Goal: Ask a question: Seek information or help from site administrators or community

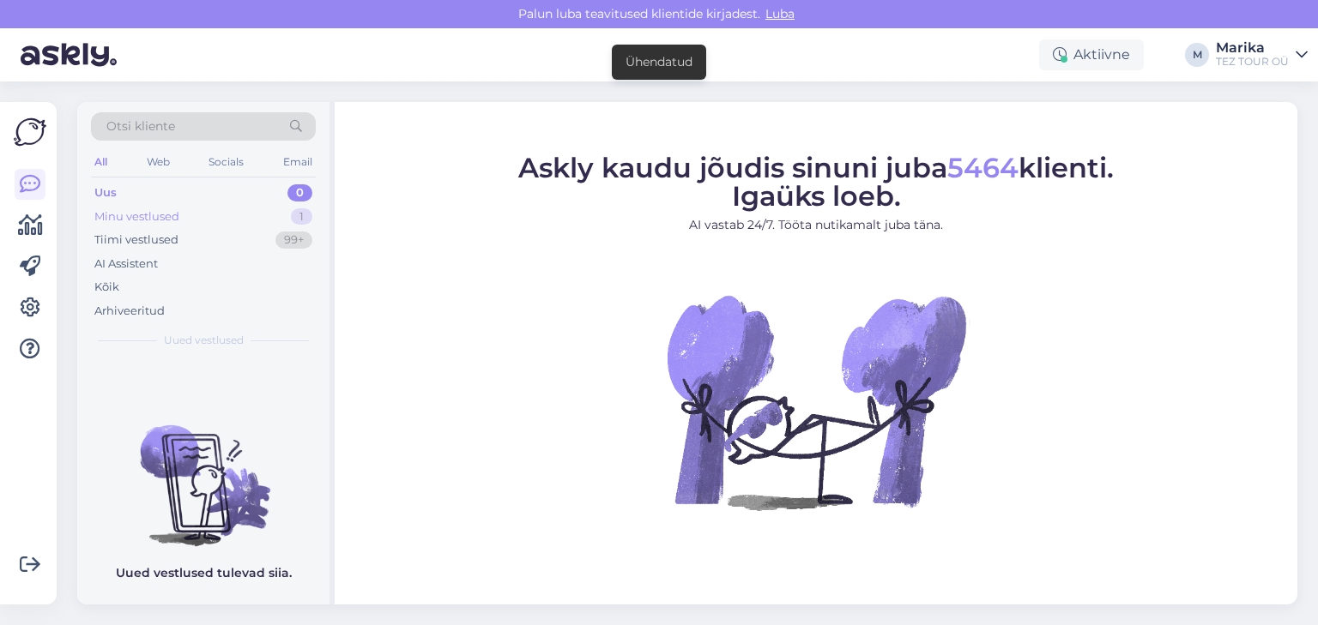
click at [169, 216] on div "Minu vestlused" at bounding box center [136, 216] width 85 height 17
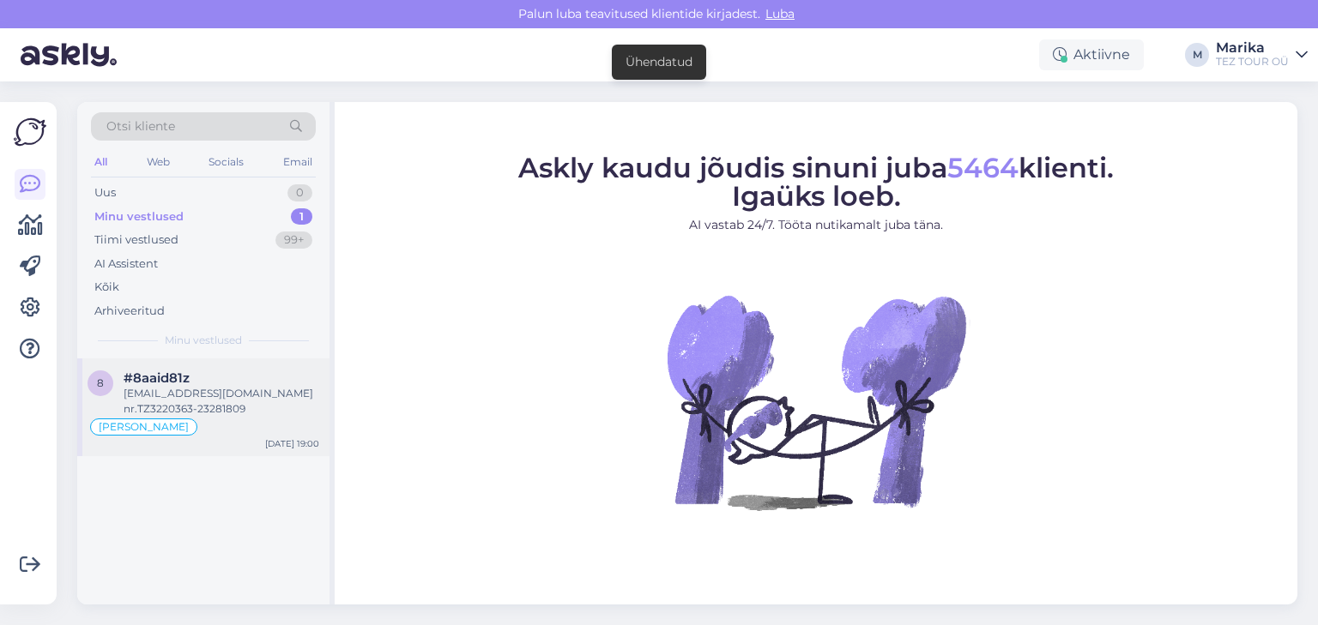
click at [189, 397] on div "Allakuznetsova.est@gmail.com nr.TZ3220363-23281809" at bounding box center [222, 401] width 196 height 31
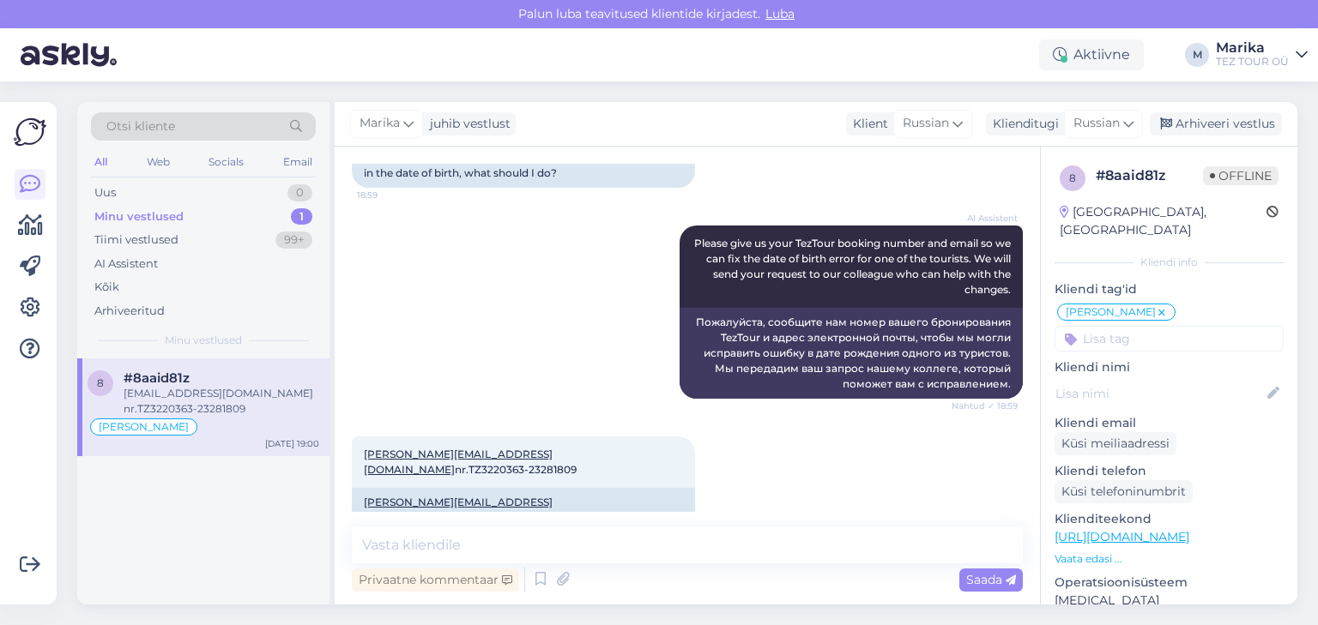
scroll to position [187, 0]
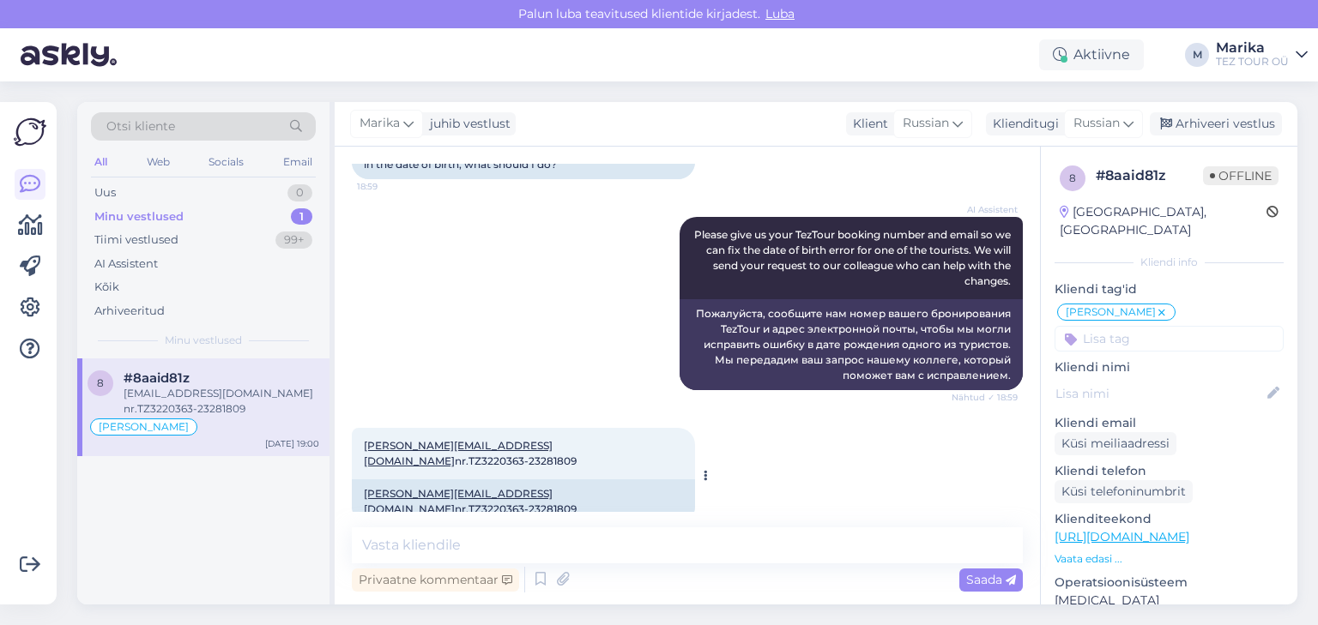
drag, startPoint x: 604, startPoint y: 446, endPoint x: 652, endPoint y: 446, distance: 48.0
click at [652, 446] on div "[EMAIL_ADDRESS][DOMAIN_NAME] nr.TZ3220363-23281809 19:00" at bounding box center [523, 453] width 343 height 51
copy span "23281809"
click at [1107, 122] on span "Russian" at bounding box center [1096, 123] width 46 height 19
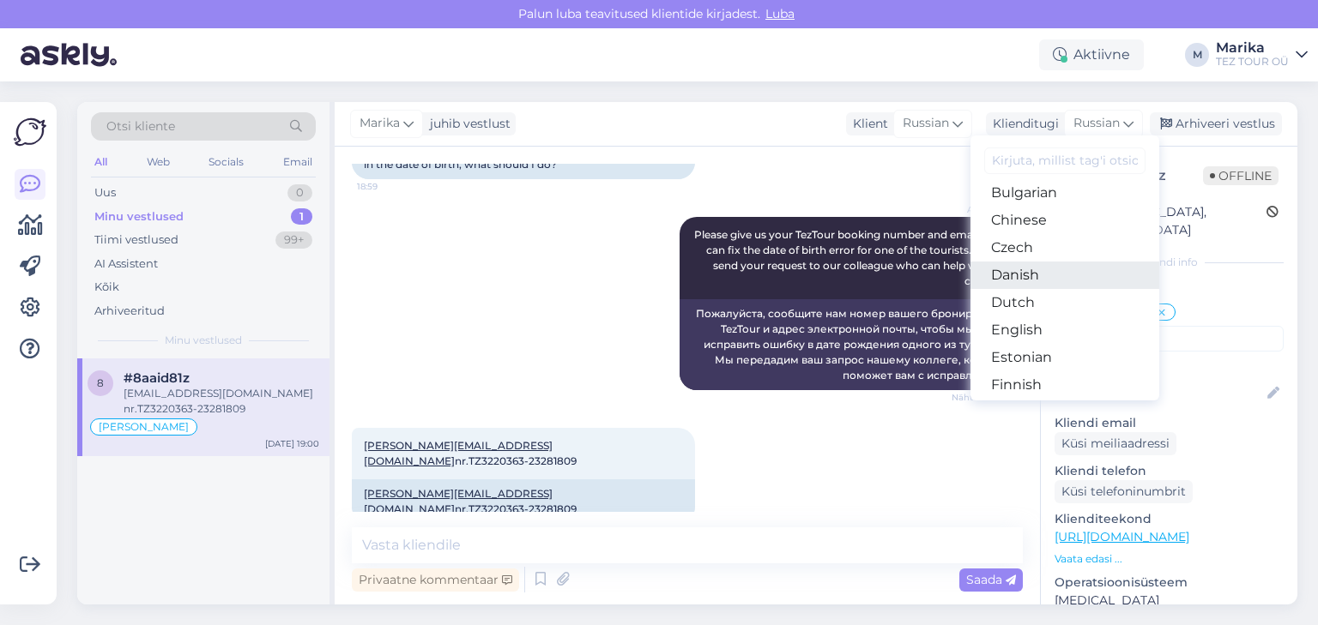
scroll to position [183, 0]
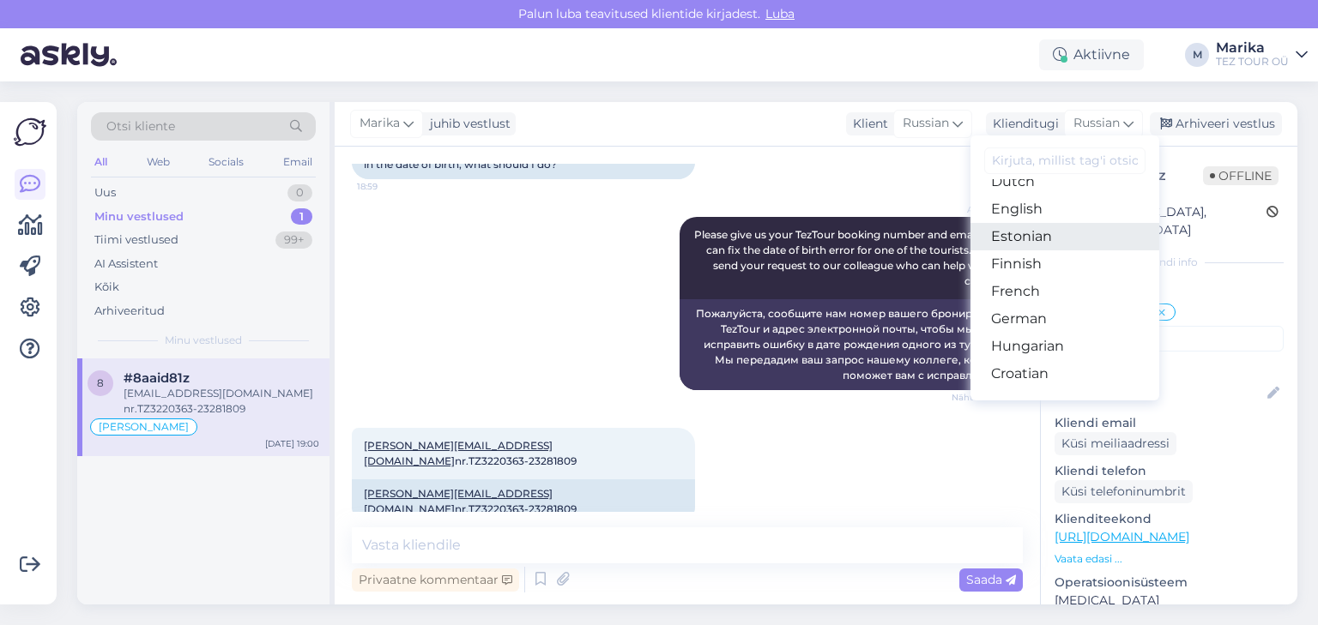
click at [1021, 231] on link "Estonian" at bounding box center [1064, 236] width 189 height 27
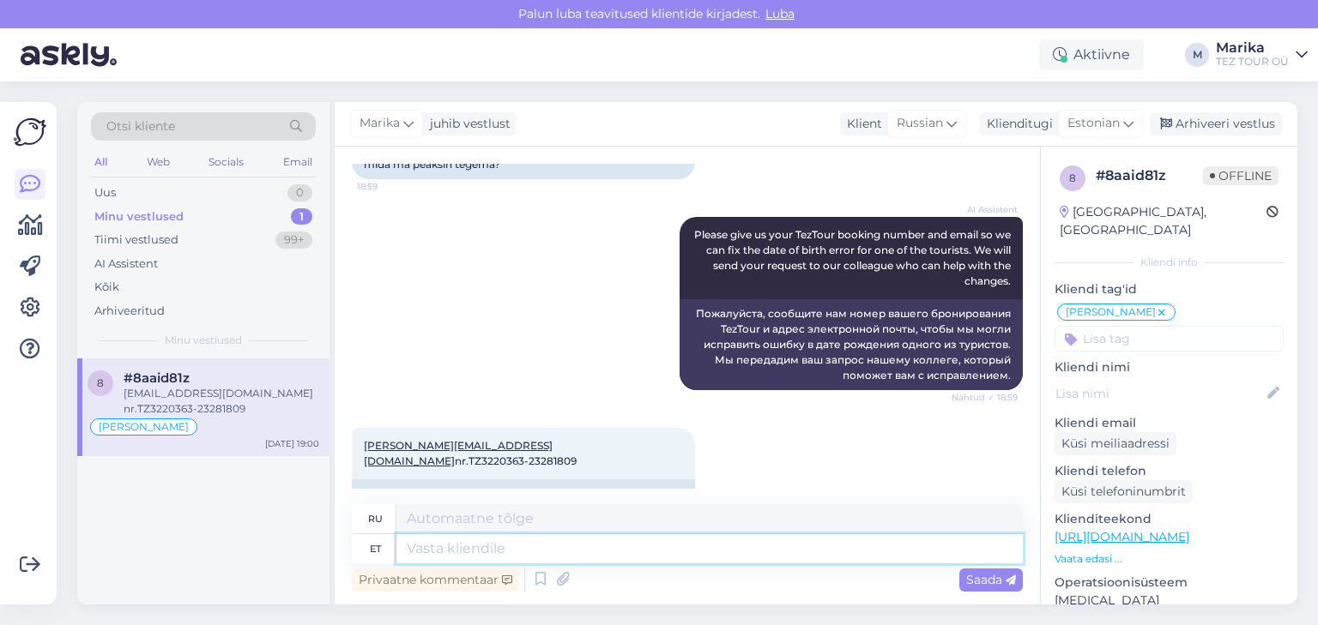
click at [565, 553] on textarea at bounding box center [709, 549] width 626 height 29
type textarea "Tere"
type textarea "Привет"
click at [595, 546] on textarea "Tere" at bounding box center [709, 549] width 626 height 29
type textarea "Tere!"
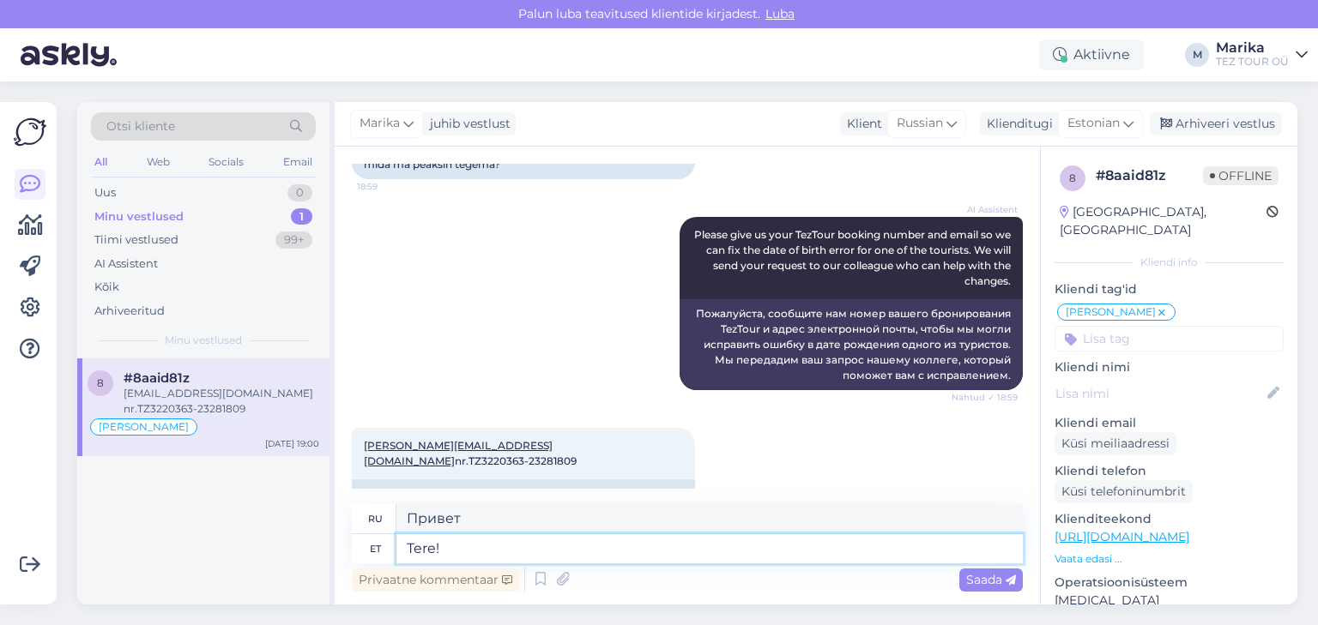
type textarea "Привет!"
type textarea "Tere! Millise"
type textarea "Привет! Какой?"
type textarea "Tere! Millise reisija s"
type textarea "Привет! Какой путешественник?"
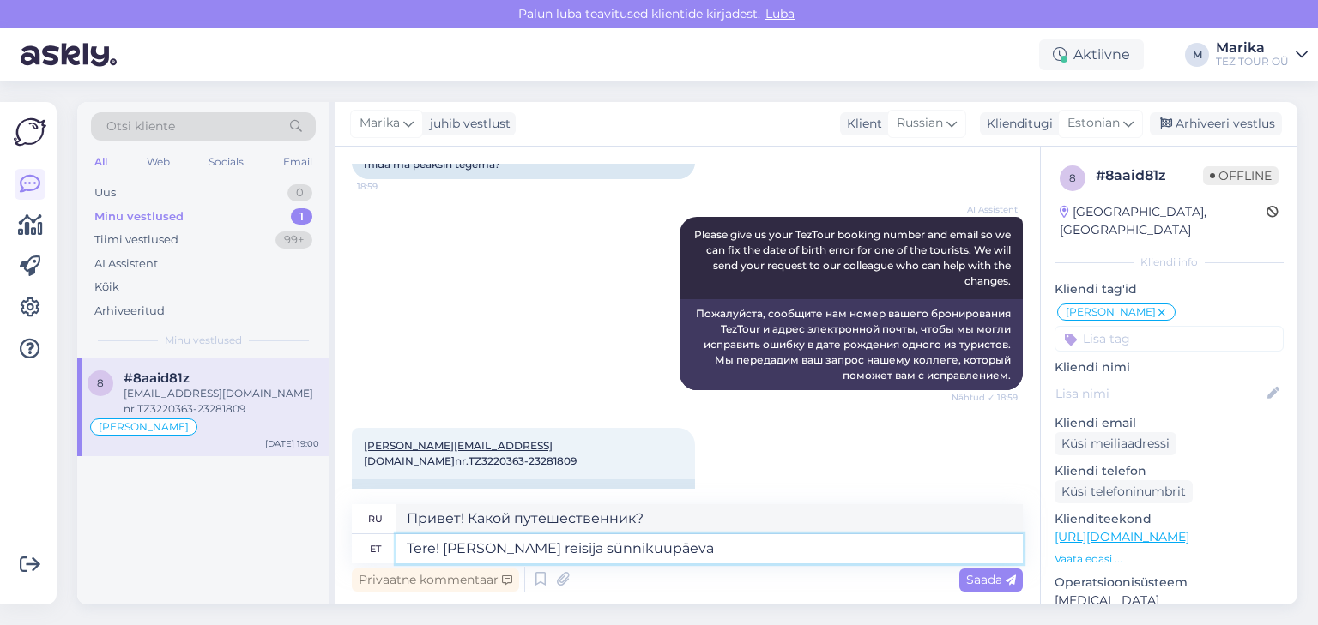
type textarea "Tere! Millise reisija sünnikuupäeva"
type textarea "Здравствуйте! Какова дата рождения пассажира?"
type textarea "Tere! Millise reisija sünnikuupäeva on vaja k"
type textarea "Здравствуйте! Какая дата рождения пассажира вам нужна?"
type textarea "Tere! Millise reisija sünnikuupäeva on vaja korri"
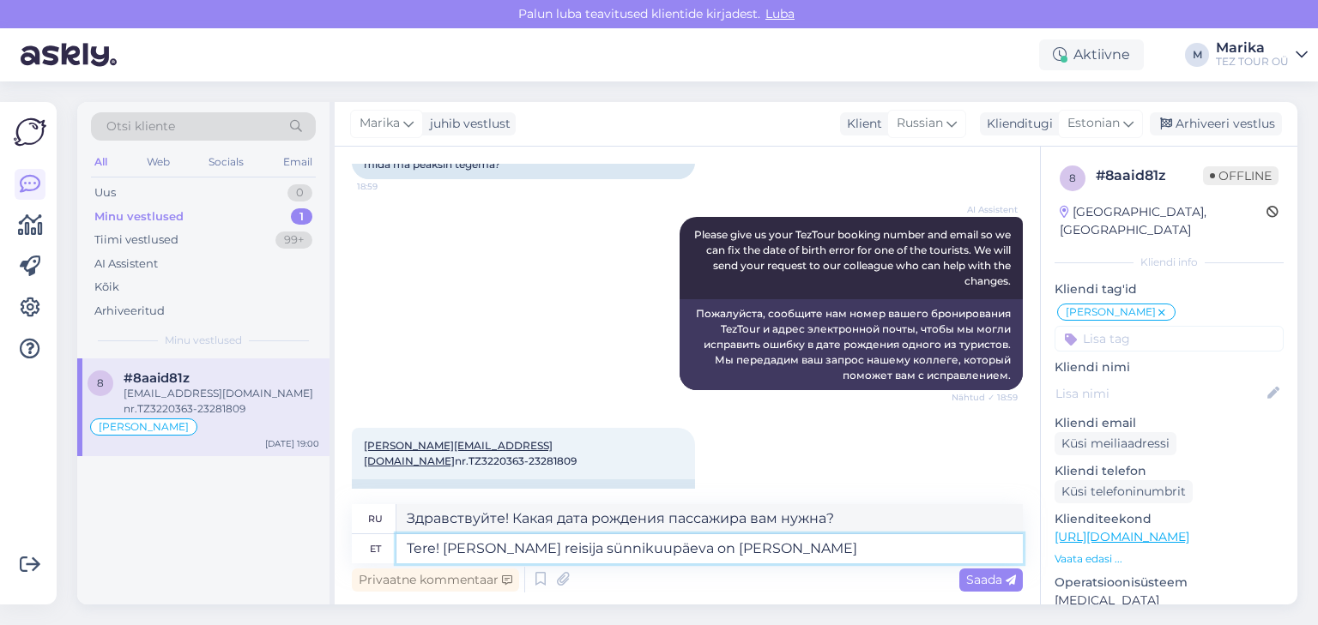
type textarea "Здравствуйте! Дату рождения какого пассажира вам нужно исправить?"
type textarea "Tere! Millise reisija sünnikuupäeva on vaja korrigeerida?"
type textarea "Здравствуйте! Дату рождения какого пассажира нужно исправить?"
type textarea "Tere! Millise reisija sünnikuupäeva on vaja korrigeerida?"
click at [971, 575] on span "Saada" at bounding box center [991, 579] width 50 height 15
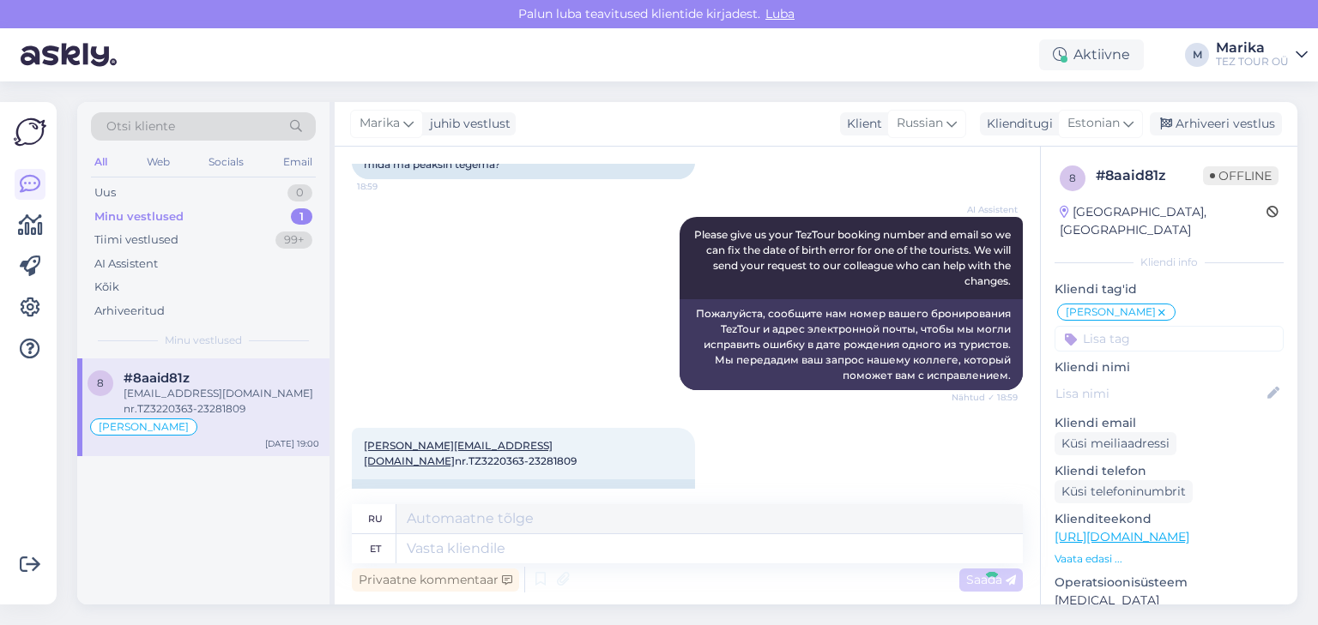
scroll to position [364, 0]
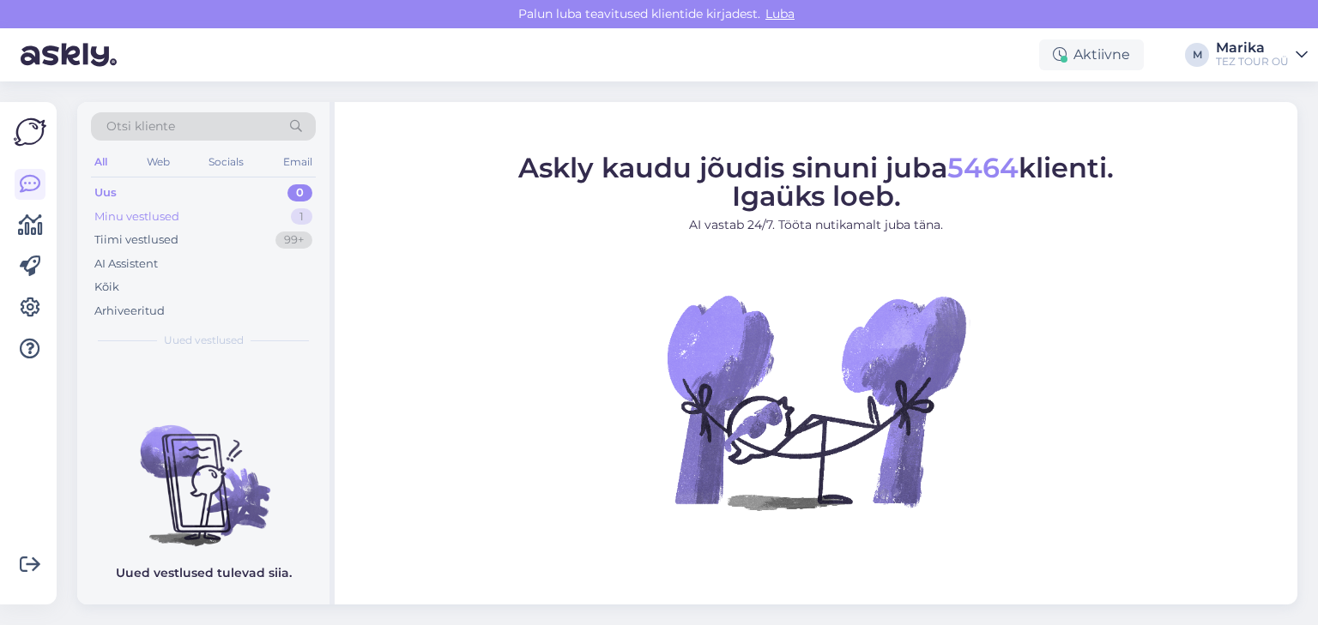
click at [189, 215] on div "Minu vestlused 1" at bounding box center [203, 217] width 225 height 24
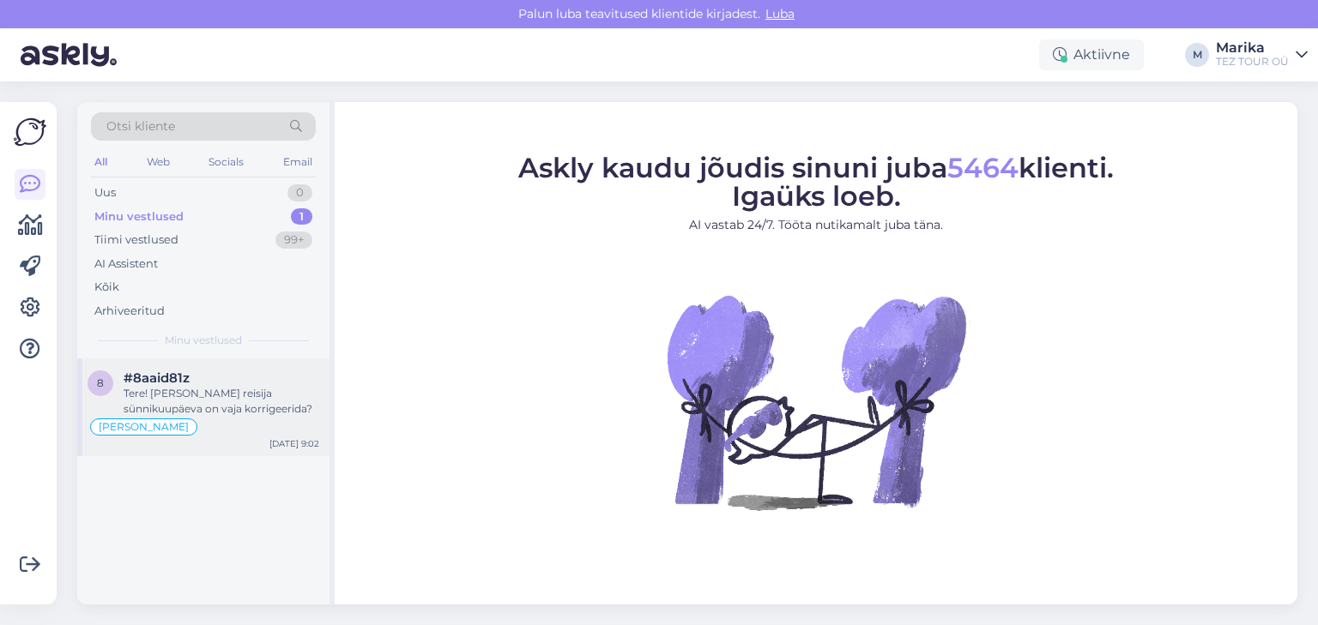
click at [263, 389] on div "Tere! [PERSON_NAME] reisija sünnikuupäeva on vaja korrigeerida?" at bounding box center [222, 401] width 196 height 31
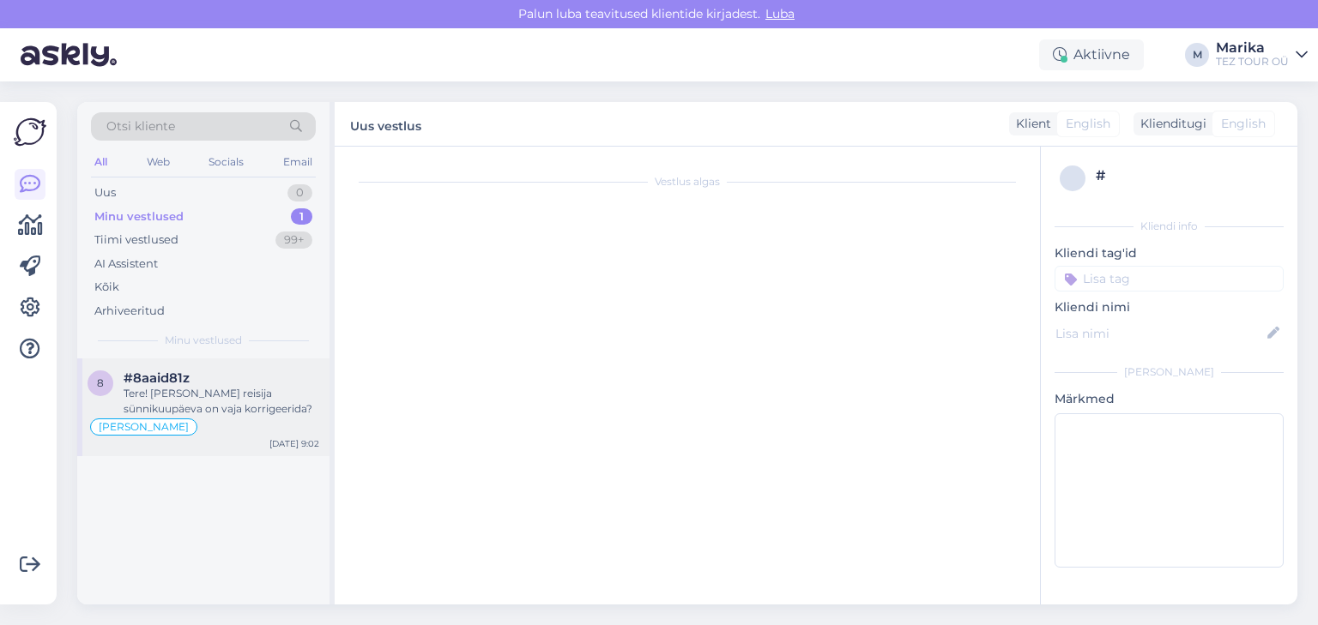
scroll to position [364, 0]
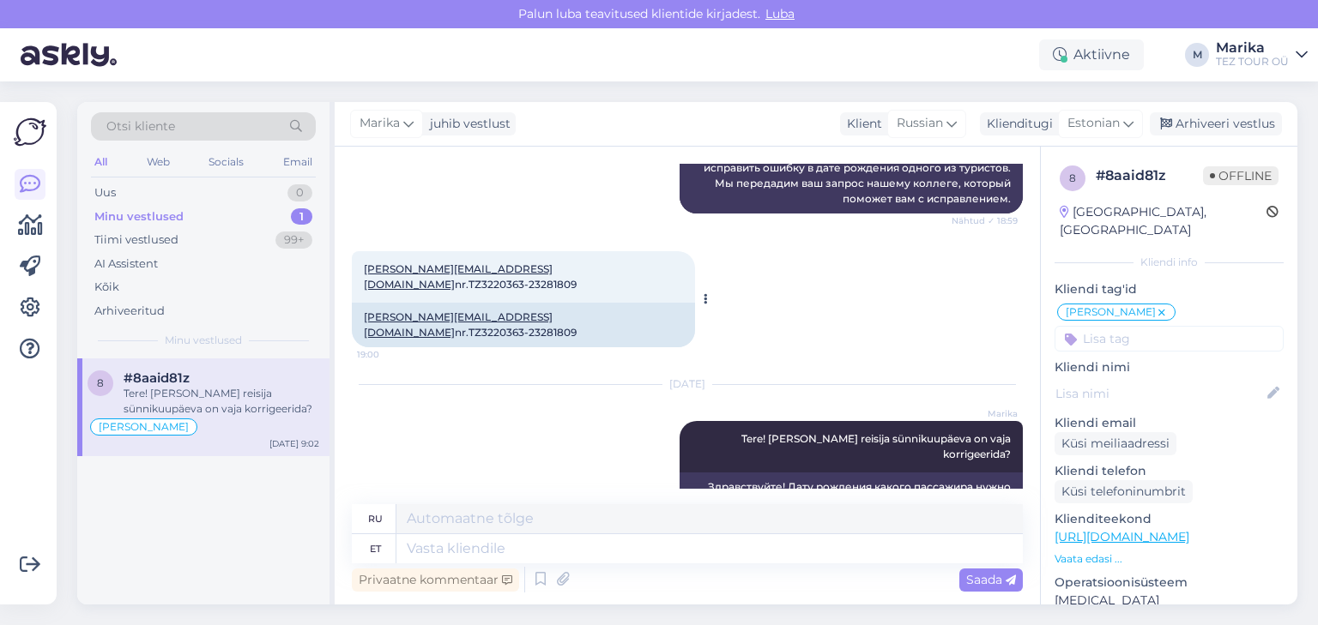
drag, startPoint x: 606, startPoint y: 268, endPoint x: 655, endPoint y: 268, distance: 48.9
click at [655, 268] on div "[EMAIL_ADDRESS][DOMAIN_NAME] nr.TZ3220363-23281809 19:00" at bounding box center [523, 276] width 343 height 51
copy span "23281809"
click at [625, 236] on div "Allakuznetsova.est@gmail.com nr.TZ3220363-23281809 19:00 Allakuznetsova.est@gma…" at bounding box center [687, 300] width 671 height 134
click at [623, 230] on div "AI Assistent Please give us your TezTour booking number and email so we can fix…" at bounding box center [687, 126] width 671 height 211
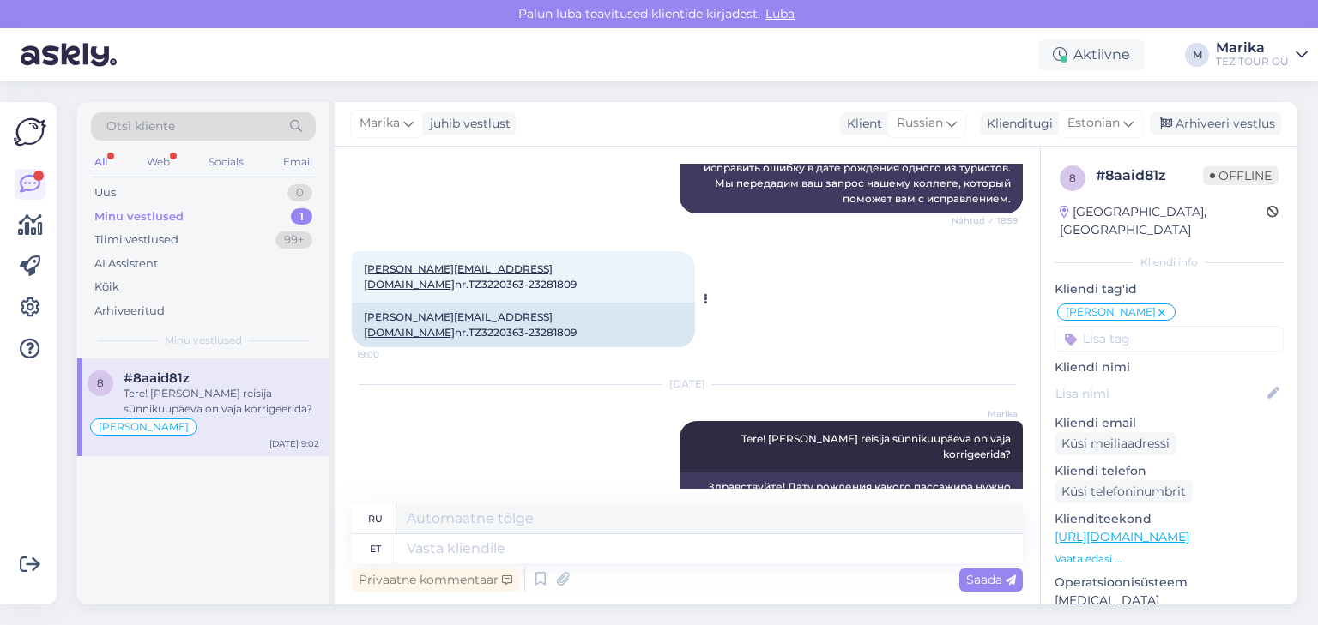
drag, startPoint x: 605, startPoint y: 268, endPoint x: 659, endPoint y: 268, distance: 54.1
click at [659, 268] on div "Allakuznetsova.est@gmail.com nr.TZ3220363-23281809 19:00" at bounding box center [523, 276] width 343 height 51
copy span "23281809"
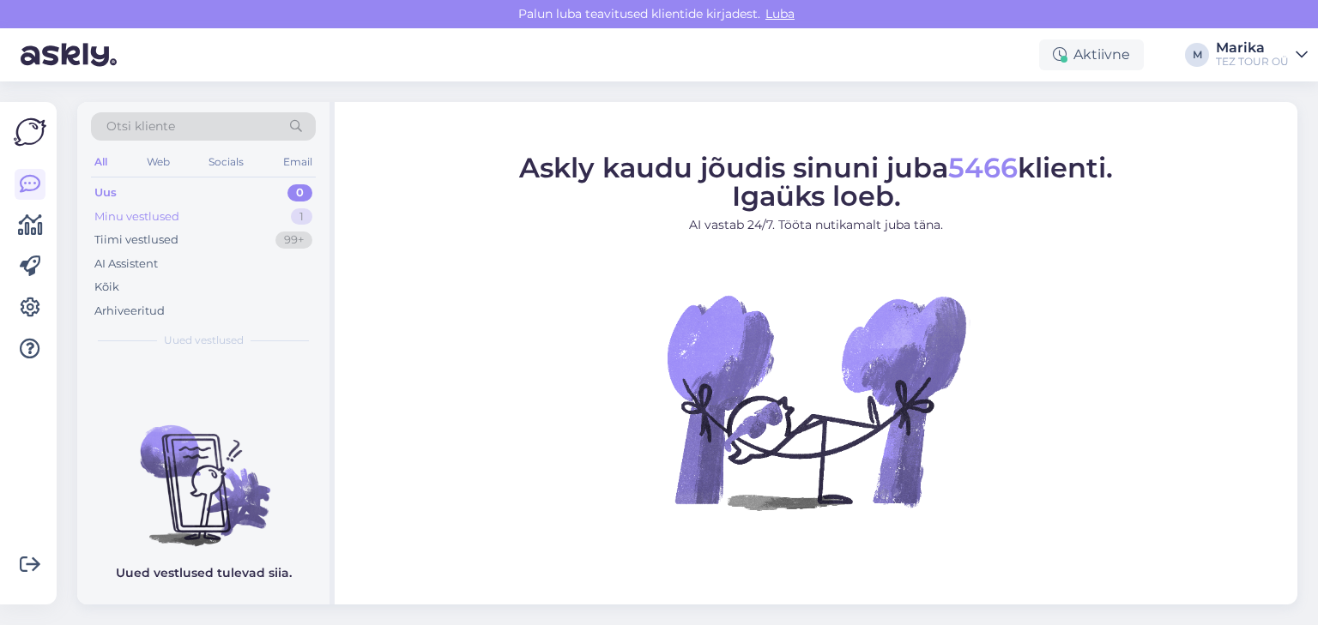
click at [165, 206] on div "Minu vestlused 1" at bounding box center [203, 217] width 225 height 24
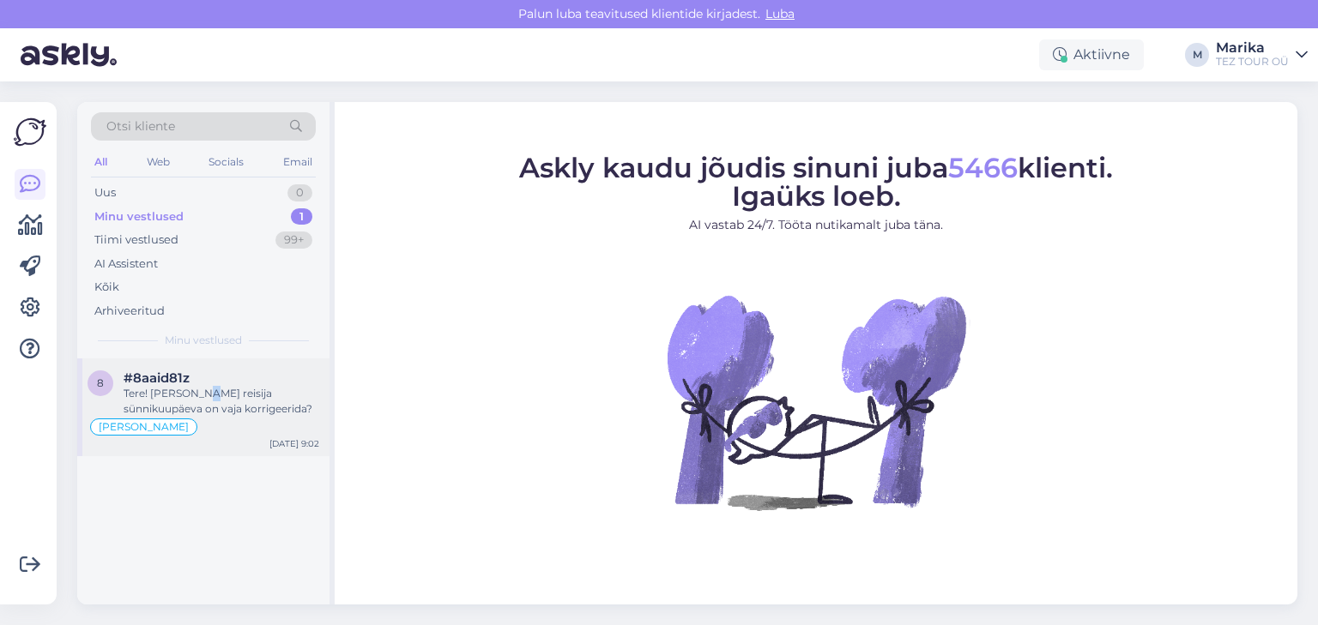
click at [192, 395] on div "Tere! [PERSON_NAME] reisija sünnikuupäeva on vaja korrigeerida?" at bounding box center [222, 401] width 196 height 31
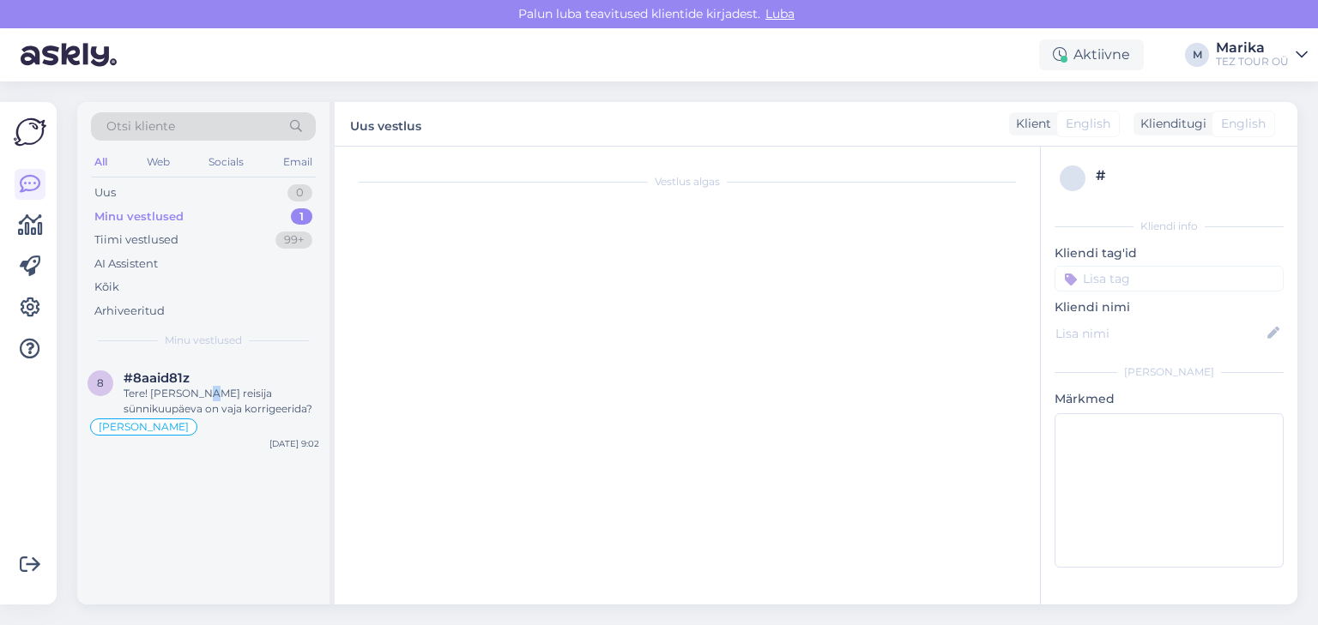
scroll to position [364, 0]
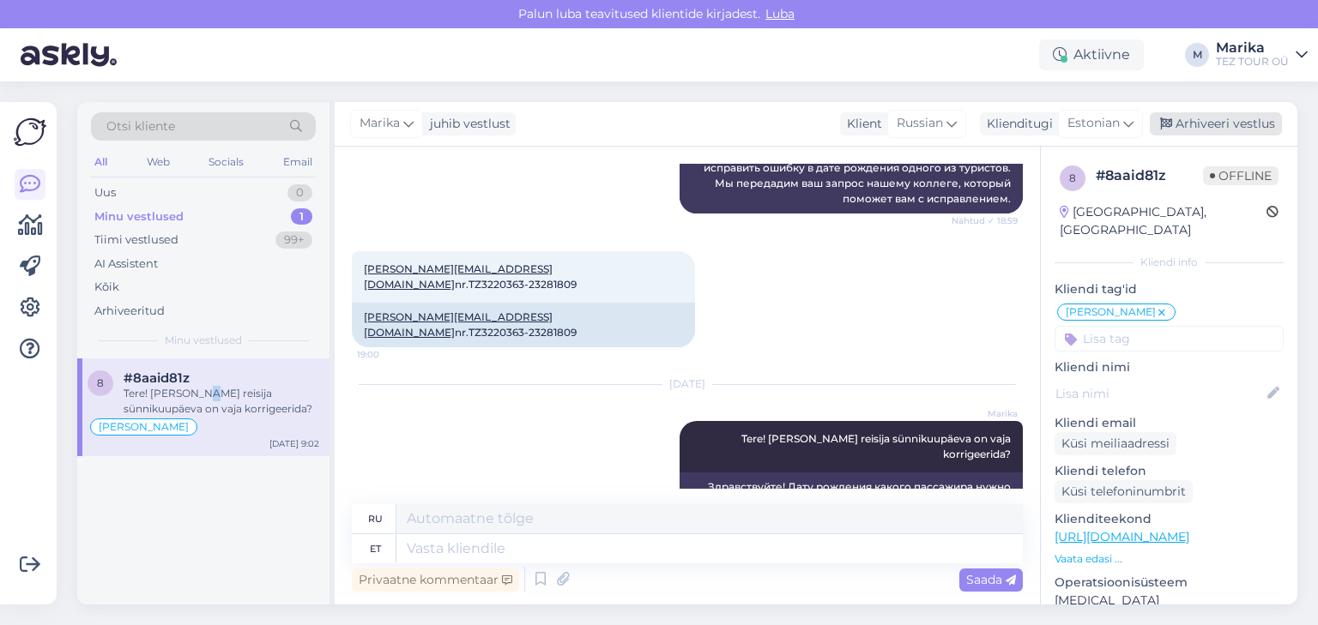
click at [1210, 127] on div "Arhiveeri vestlus" at bounding box center [1216, 123] width 132 height 23
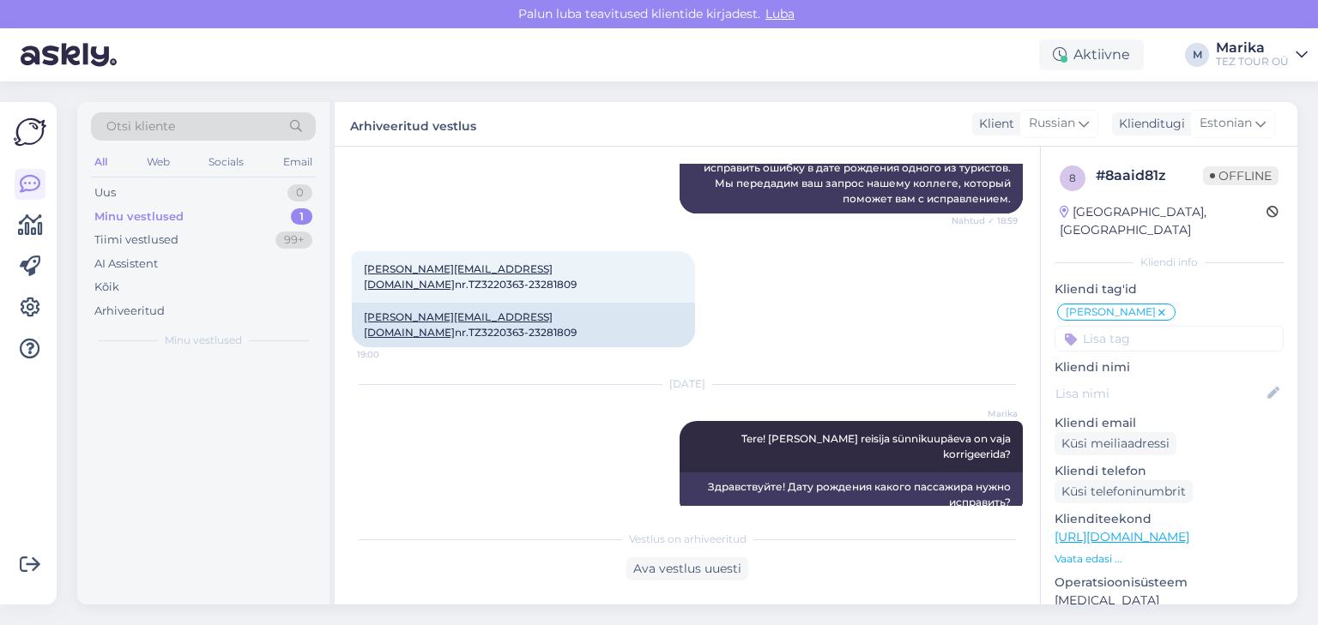
scroll to position [347, 0]
